Goal: Find specific page/section: Find specific page/section

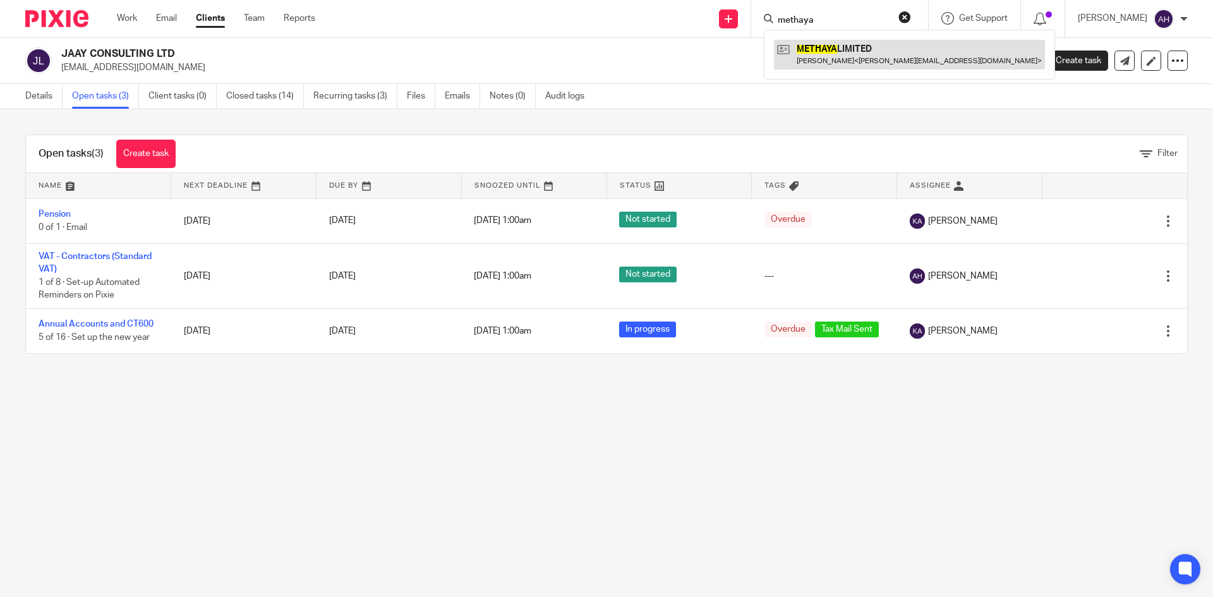
type input "methaya"
click at [830, 42] on link at bounding box center [909, 54] width 271 height 29
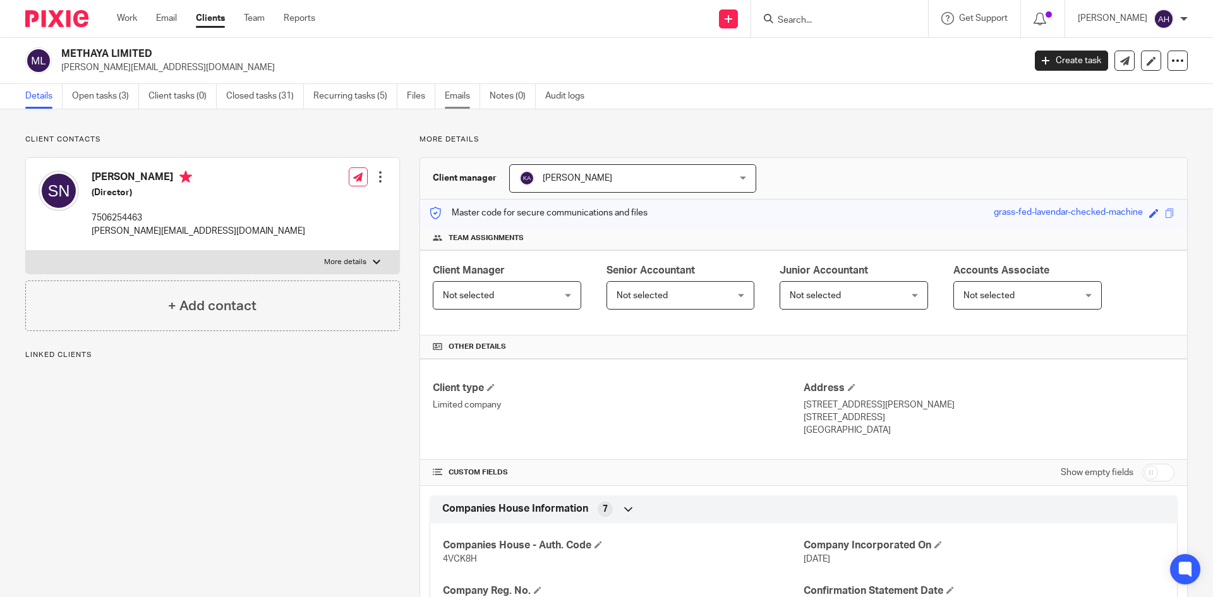
click at [452, 97] on link "Emails" at bounding box center [462, 96] width 35 height 25
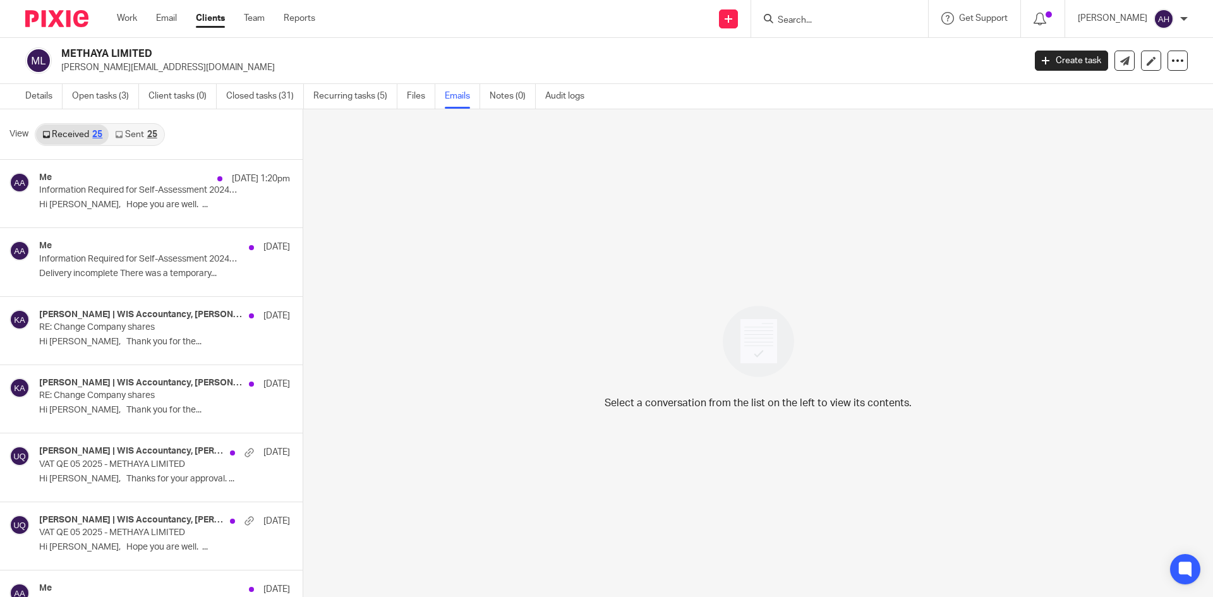
click at [131, 138] on link "Sent 25" at bounding box center [136, 134] width 54 height 20
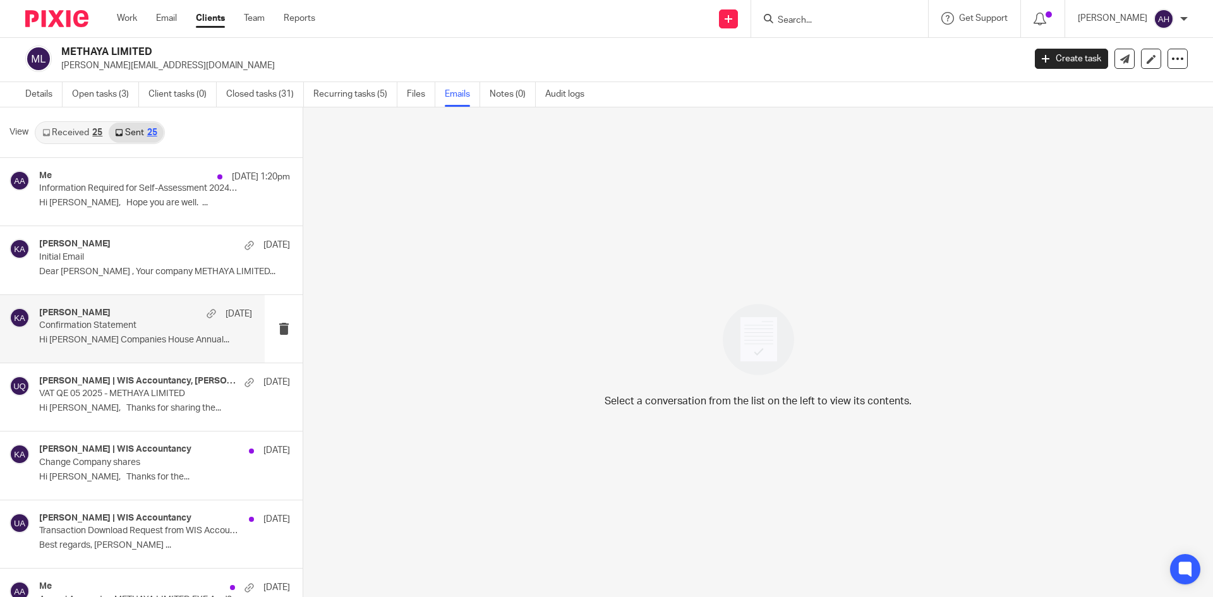
click at [157, 323] on p "Confirmation Statement" at bounding box center [124, 325] width 171 height 11
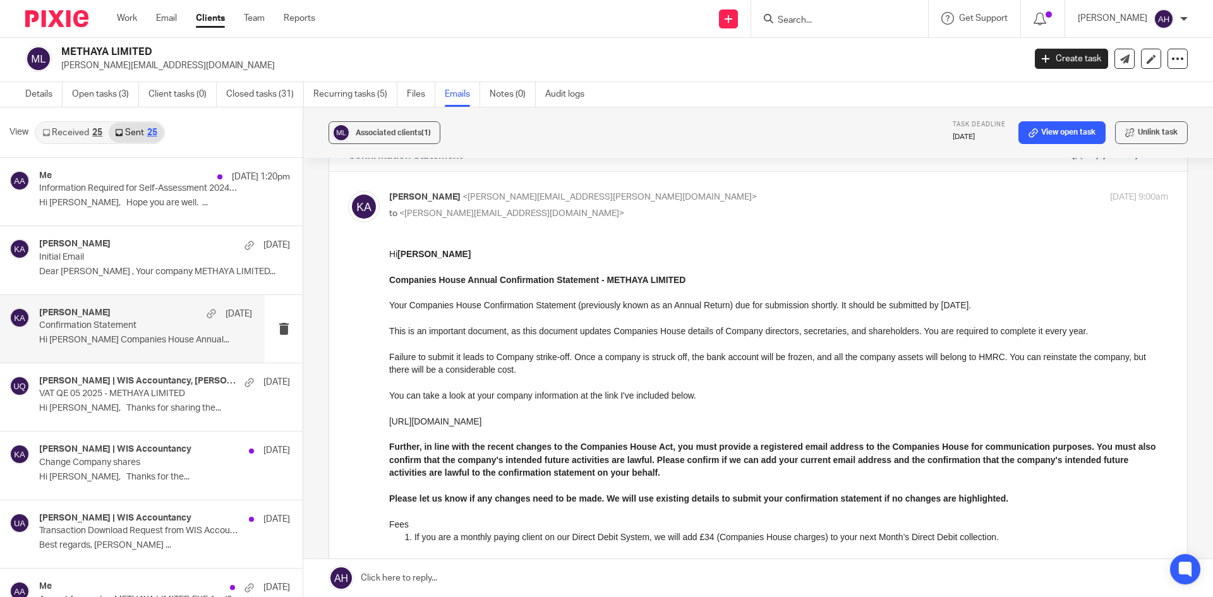
scroll to position [0, 0]
